Goal: Register for event/course

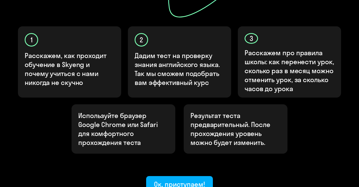
scroll to position [181, 0]
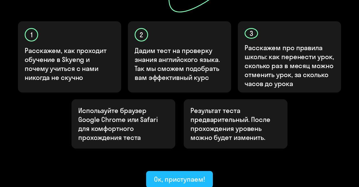
click at [194, 175] on div "Ок, приступаем!" at bounding box center [179, 179] width 51 height 9
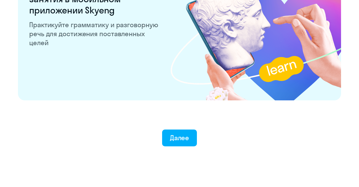
scroll to position [1098, 0]
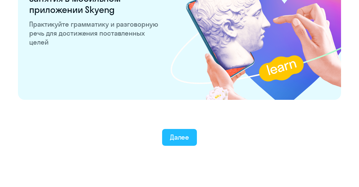
click at [191, 137] on button "Далее" at bounding box center [179, 137] width 35 height 17
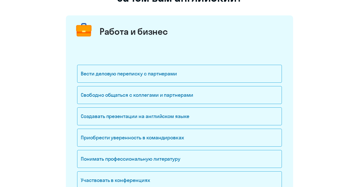
scroll to position [56, 0]
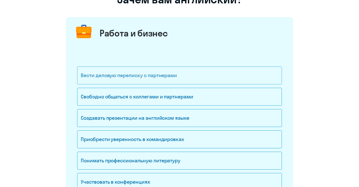
click at [166, 73] on div "Вести деловую переписку с партнерами" at bounding box center [179, 75] width 205 height 18
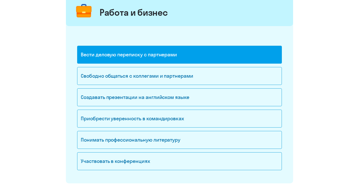
scroll to position [81, 0]
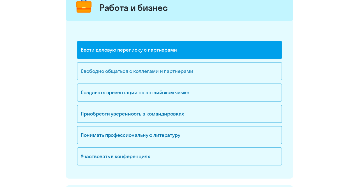
click at [170, 74] on div "Свободно общаться с коллегами и партнерами" at bounding box center [179, 71] width 205 height 18
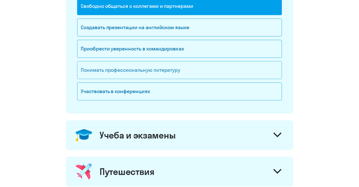
scroll to position [156, 0]
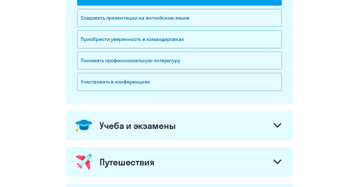
click at [169, 128] on div "Учеба и экзамены" at bounding box center [138, 125] width 76 height 11
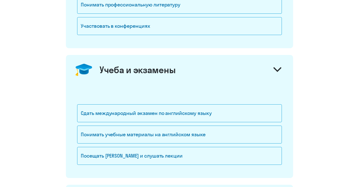
scroll to position [213, 0]
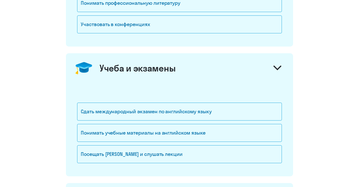
click at [170, 69] on div "Учеба и экзамены" at bounding box center [138, 68] width 76 height 11
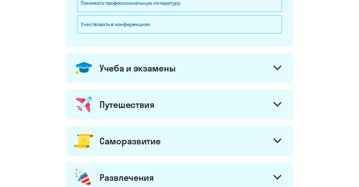
click at [165, 101] on div "Путешествия" at bounding box center [179, 105] width 227 height 30
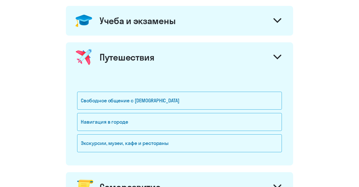
scroll to position [261, 0]
click at [165, 100] on div "Свободное общение с [DEMOGRAPHIC_DATA]" at bounding box center [179, 101] width 205 height 18
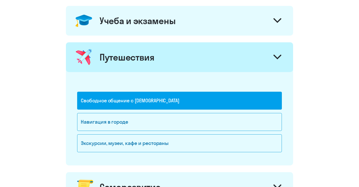
click at [170, 54] on div "Путешествия" at bounding box center [179, 57] width 227 height 30
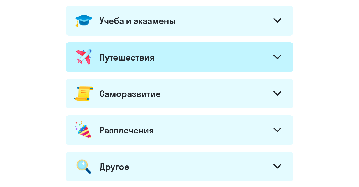
click at [167, 92] on div "Саморазвитие" at bounding box center [179, 94] width 227 height 30
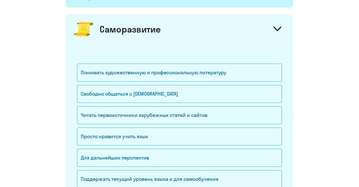
scroll to position [326, 0]
click at [141, 91] on div "Свободно общаться с [DEMOGRAPHIC_DATA]" at bounding box center [179, 94] width 205 height 18
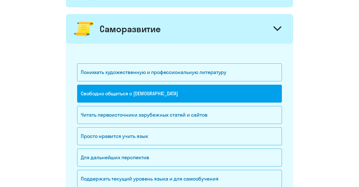
click at [166, 33] on div "Саморазвитие" at bounding box center [179, 29] width 227 height 30
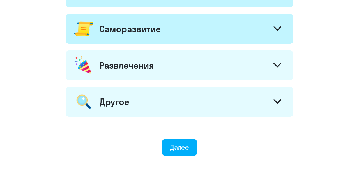
click at [170, 60] on div "Развлечения" at bounding box center [179, 65] width 227 height 30
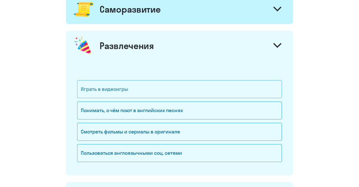
scroll to position [360, 0]
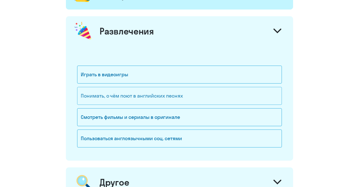
click at [174, 99] on div "Понимать, о чём поют в английских песнях" at bounding box center [179, 96] width 205 height 18
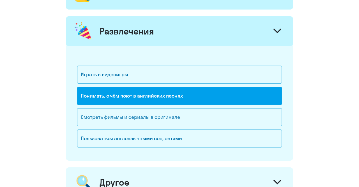
click at [171, 116] on div "Смотреть фильмы и сериалы в оригинале" at bounding box center [179, 117] width 205 height 18
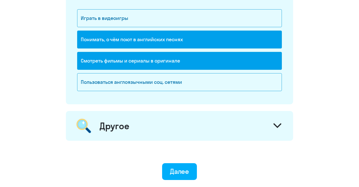
scroll to position [416, 0]
click at [171, 116] on div "Другое" at bounding box center [179, 126] width 227 height 30
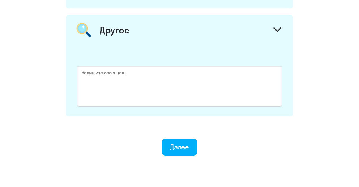
scroll to position [532, 0]
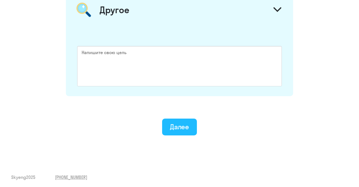
click at [183, 127] on div "Далее" at bounding box center [179, 126] width 19 height 9
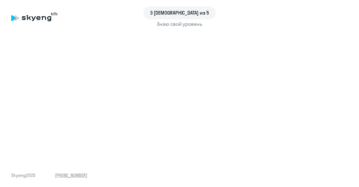
click at [179, 25] on div "Знаю свой уровень" at bounding box center [179, 23] width 337 height 7
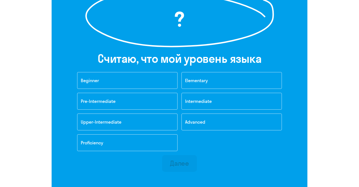
scroll to position [96, 0]
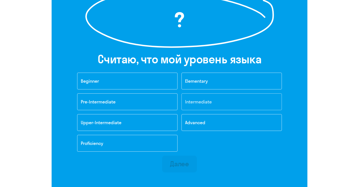
click at [198, 103] on span "Intermediate" at bounding box center [198, 102] width 27 height 6
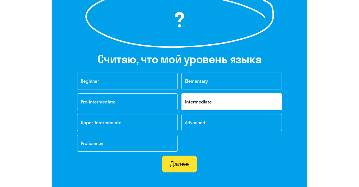
click at [175, 166] on div "Далее" at bounding box center [179, 163] width 19 height 9
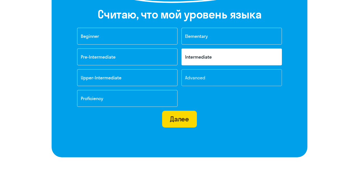
scroll to position [149, 0]
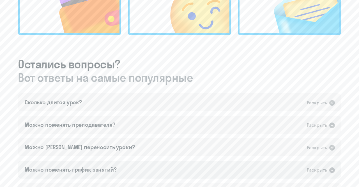
scroll to position [263, 0]
